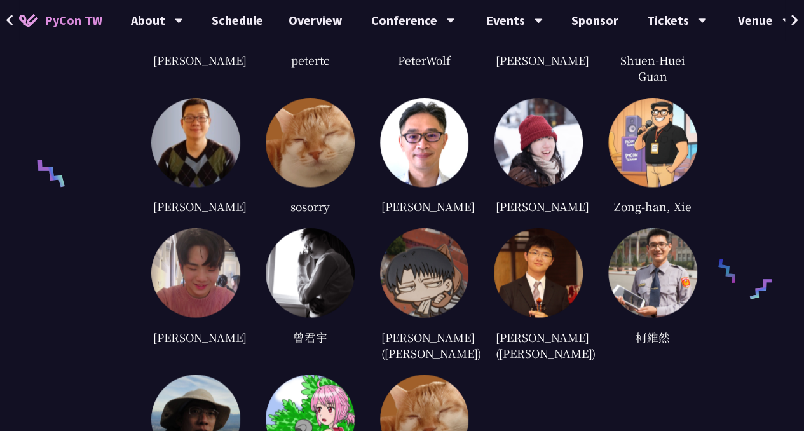
scroll to position [3884, 0]
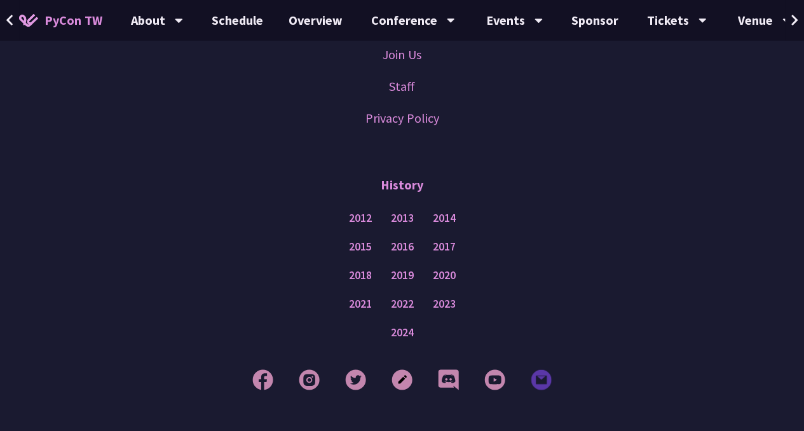
click at [536, 369] on img at bounding box center [541, 379] width 21 height 21
click at [404, 369] on img at bounding box center [401, 379] width 21 height 21
click at [398, 369] on img at bounding box center [401, 379] width 21 height 21
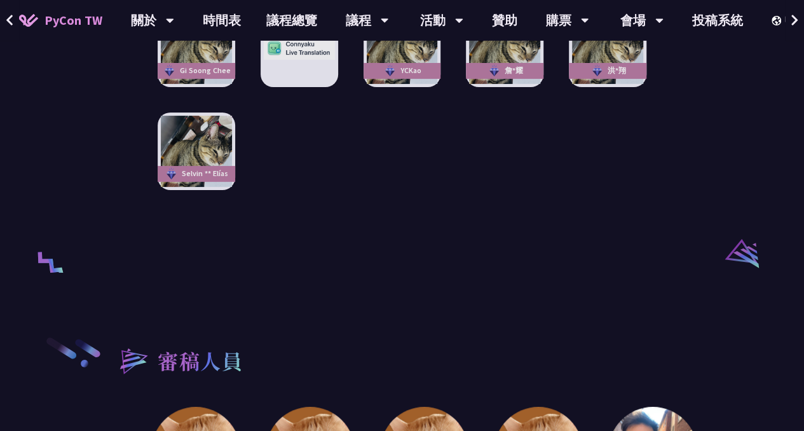
scroll to position [3808, 0]
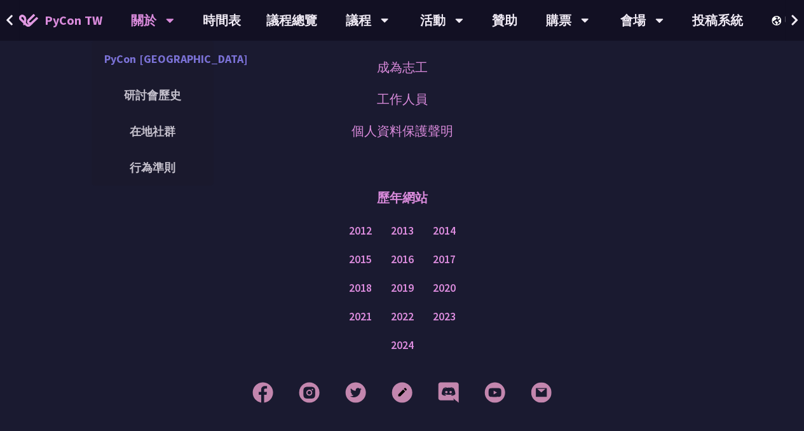
click at [177, 57] on link "PyCon [GEOGRAPHIC_DATA]" at bounding box center [152, 59] width 122 height 30
